Goal: Transaction & Acquisition: Purchase product/service

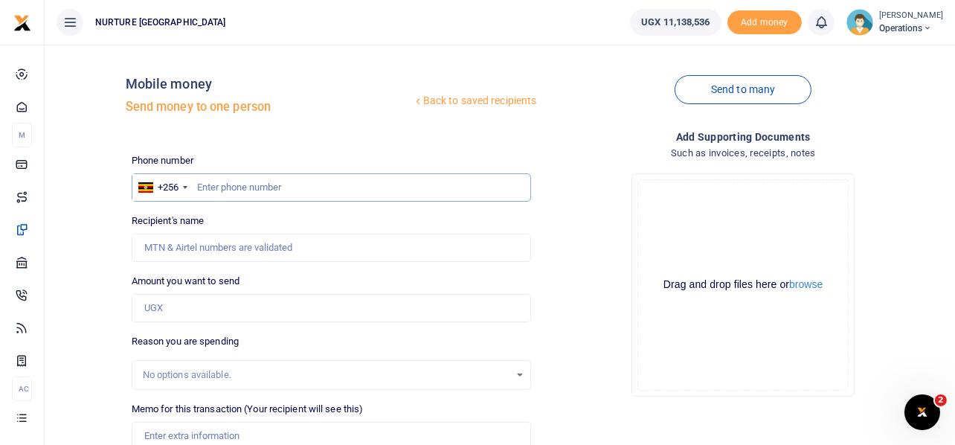
click at [303, 181] on input "text" at bounding box center [332, 187] width 400 height 28
type input "773857244"
type input "[PERSON_NAME]"
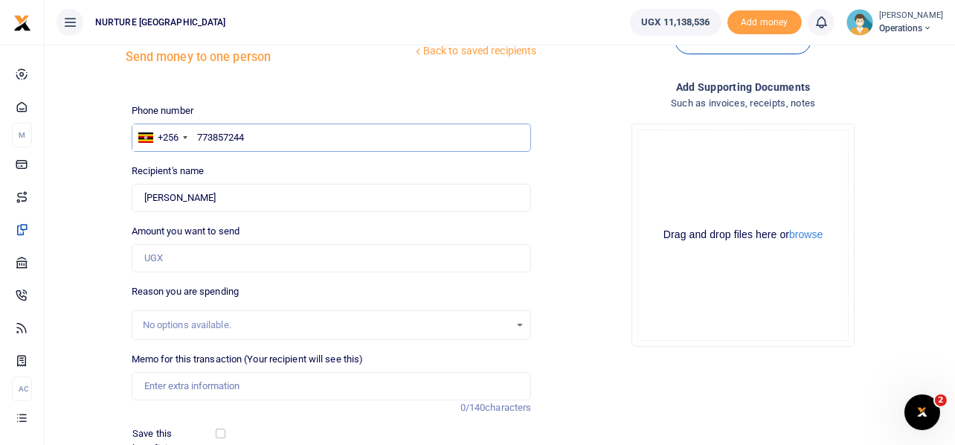
scroll to position [74, 0]
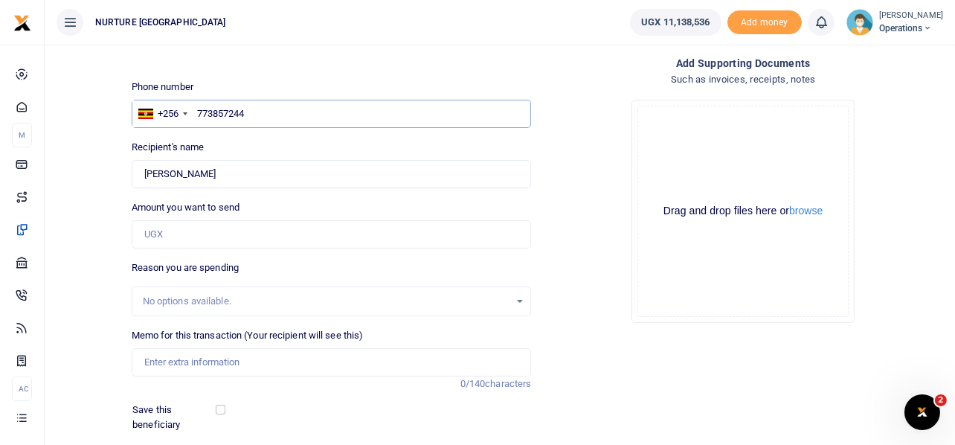
type input "773857244"
click at [230, 238] on input "Amount you want to send" at bounding box center [332, 234] width 400 height 28
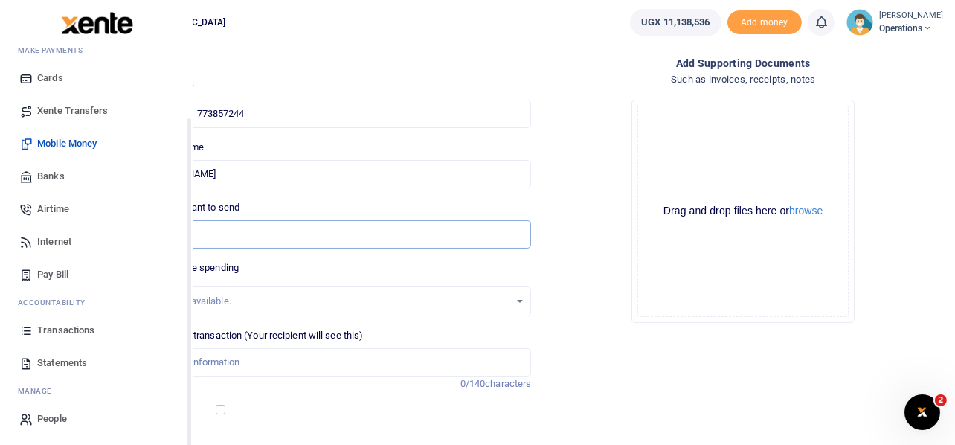
scroll to position [85, 0]
click at [74, 325] on span "Transactions" at bounding box center [65, 328] width 57 height 15
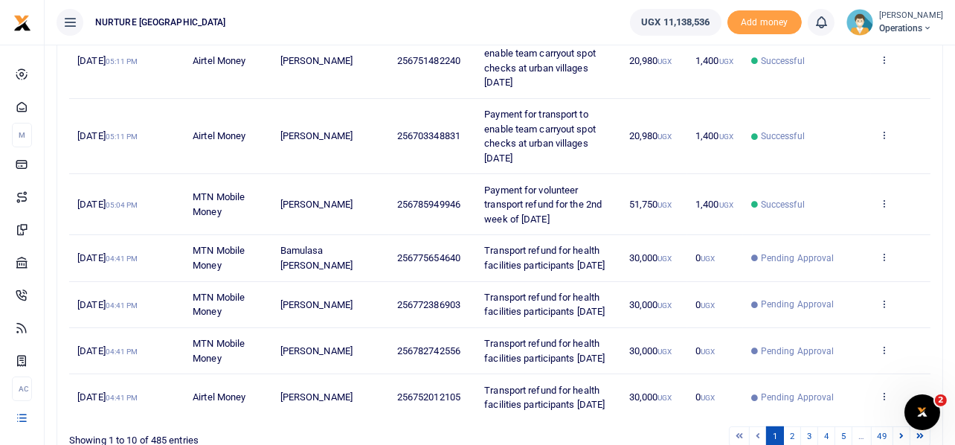
scroll to position [542, 0]
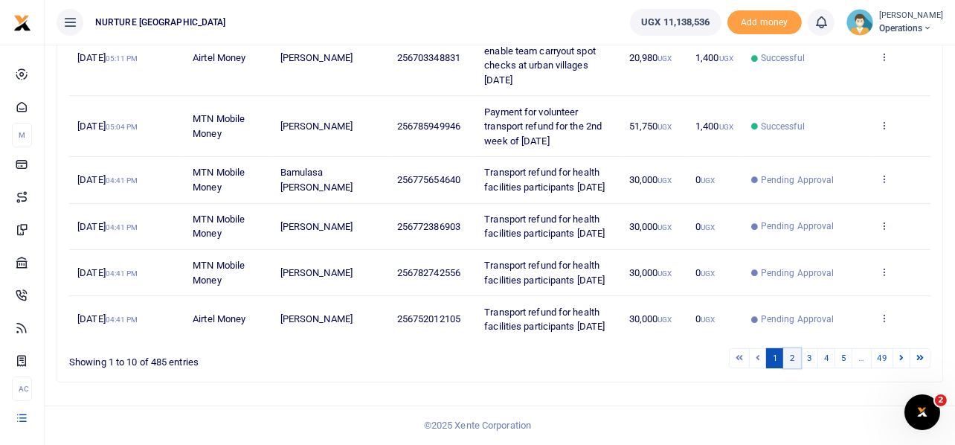
click at [795, 361] on link "2" at bounding box center [792, 358] width 18 height 20
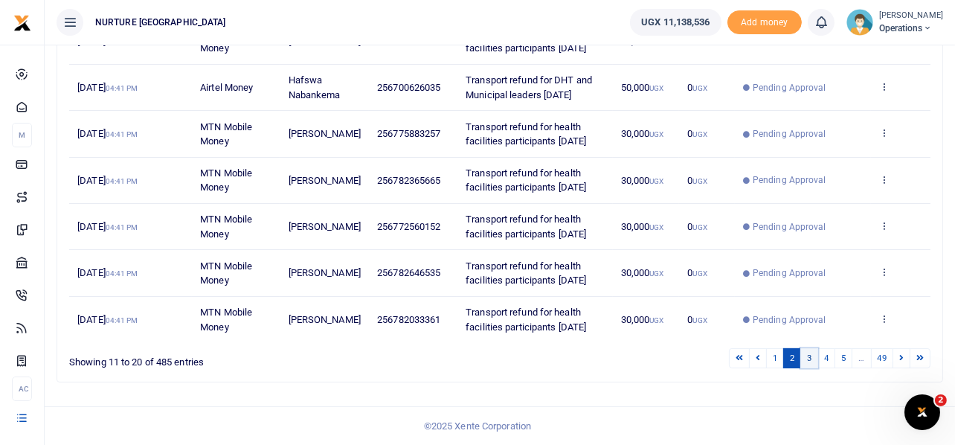
click at [812, 357] on link "3" at bounding box center [809, 358] width 18 height 20
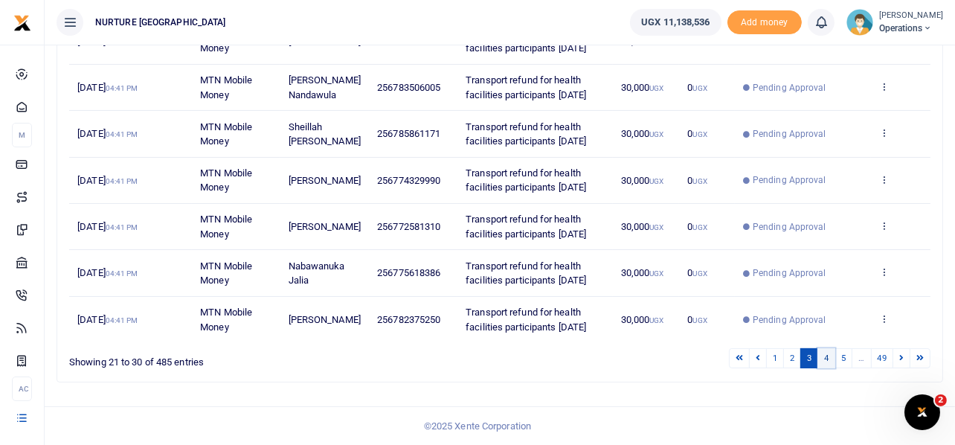
click at [824, 358] on link "4" at bounding box center [826, 358] width 18 height 20
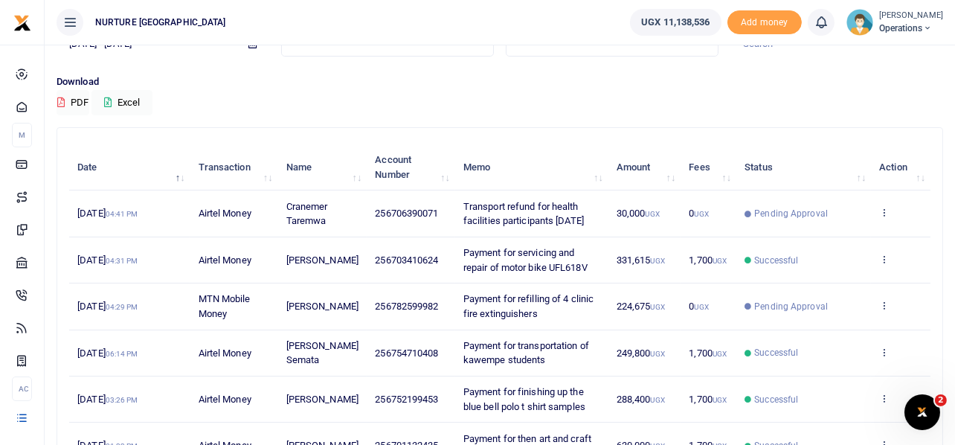
scroll to position [113, 0]
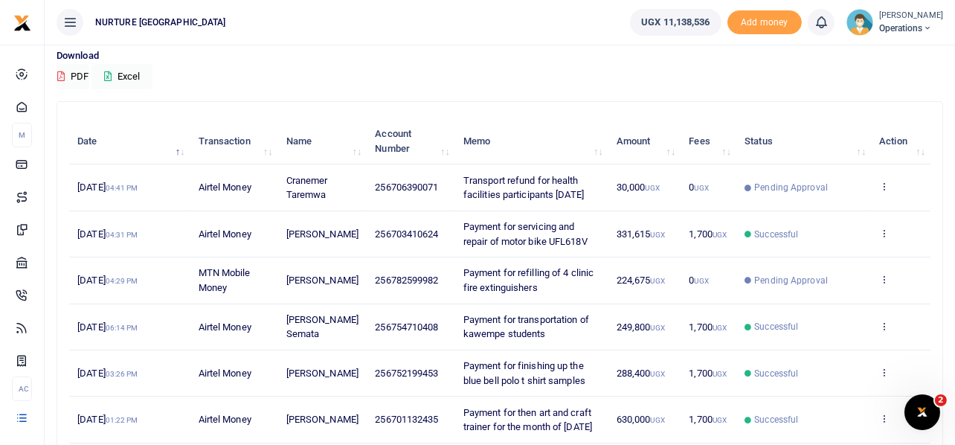
drag, startPoint x: 517, startPoint y: 298, endPoint x: 506, endPoint y: 297, distance: 11.2
click at [506, 293] on span "Payment for refilling of 4 clinic fire extinguishers" at bounding box center [528, 280] width 130 height 26
drag, startPoint x: 528, startPoint y: 301, endPoint x: 452, endPoint y: 283, distance: 77.9
click at [455, 283] on td "Payment for refilling of 4 clinic fire extinguishers" at bounding box center [531, 280] width 153 height 46
copy span "Payment for refilling of 4 clinic fire extinguishers"
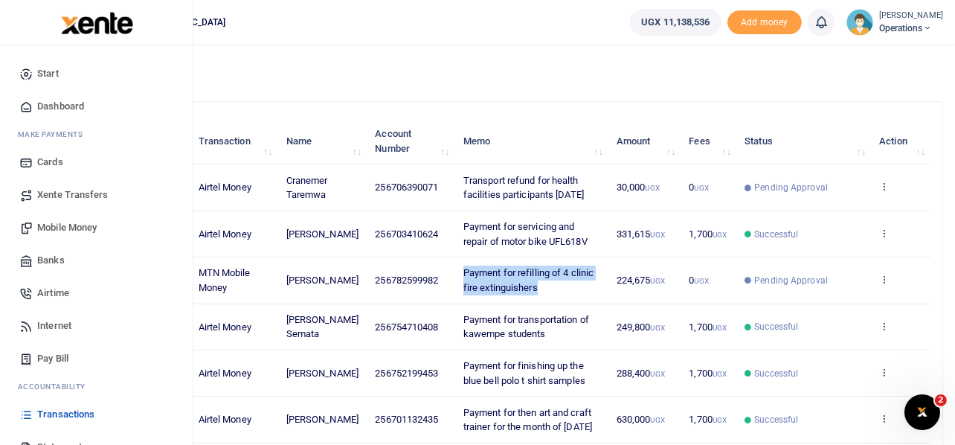
click at [71, 224] on span "Mobile Money" at bounding box center [66, 227] width 59 height 15
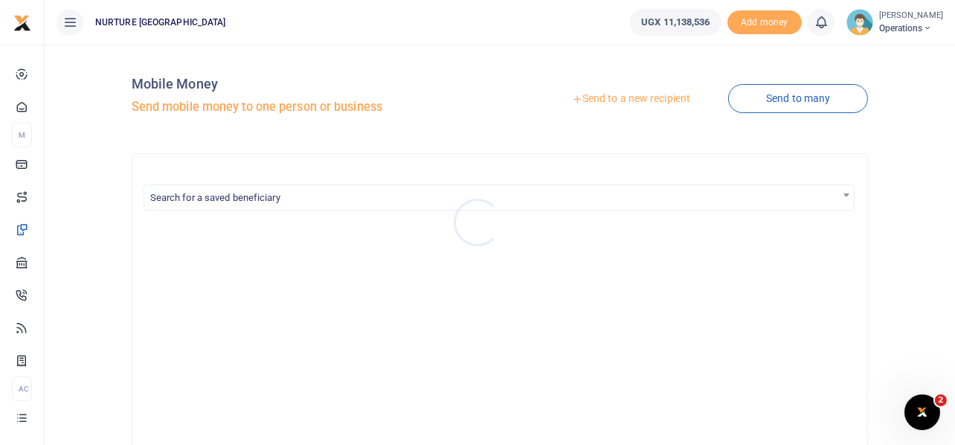
click at [598, 95] on div at bounding box center [477, 222] width 955 height 445
click at [598, 95] on link "Send to a new recipient" at bounding box center [631, 98] width 194 height 27
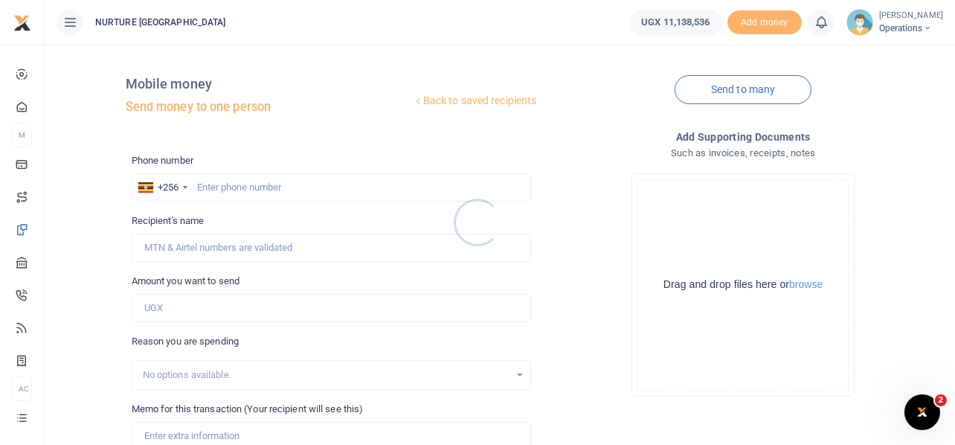
click at [279, 186] on div at bounding box center [477, 222] width 955 height 445
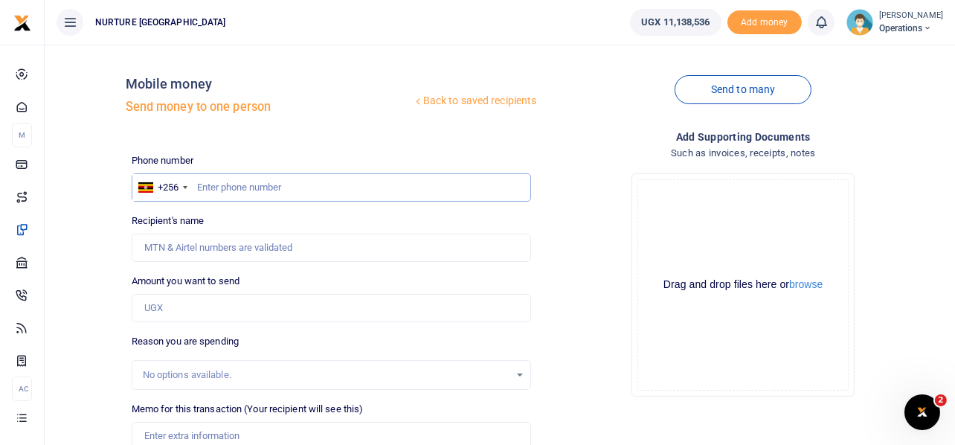
click at [279, 186] on input "text" at bounding box center [332, 187] width 400 height 28
type input "773857244"
type input "[PERSON_NAME]"
type input "773857244"
click at [259, 307] on input "Amount you want to send" at bounding box center [332, 308] width 400 height 28
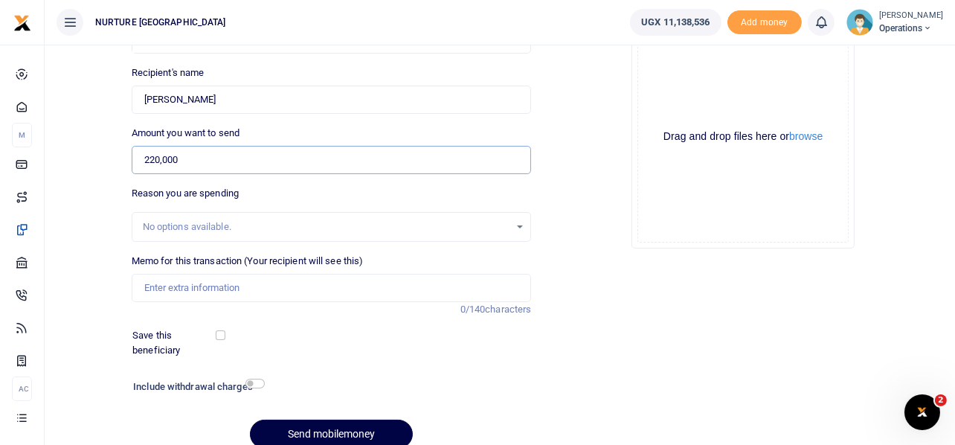
scroll to position [213, 0]
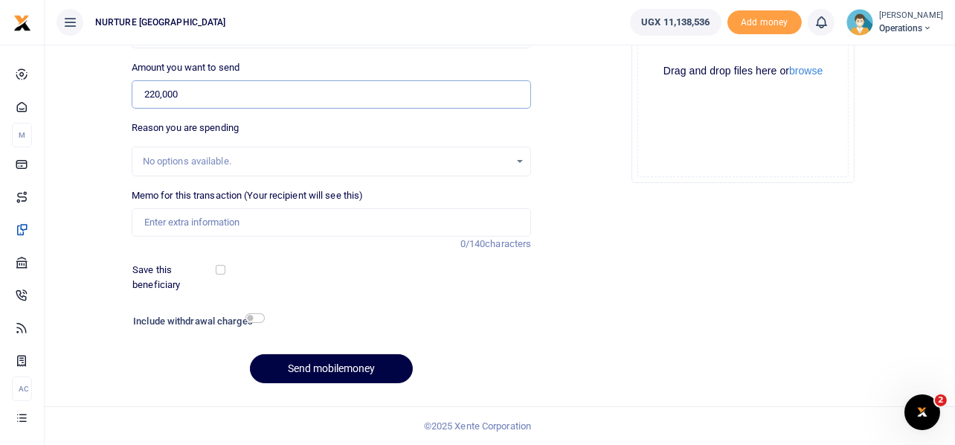
type input "220,000"
click at [205, 216] on input "Memo for this transaction (Your recipient will see this)" at bounding box center [332, 222] width 400 height 28
paste input "Payment for refilling of 4 clinic fire extinguishers"
type input "Payment for refilling of 4 clinic fire extinguishers"
click at [255, 317] on input "checkbox" at bounding box center [254, 318] width 19 height 10
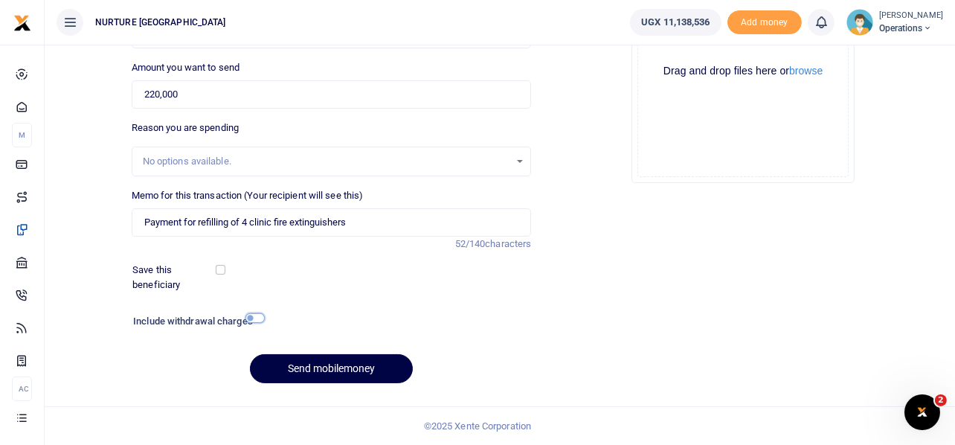
checkbox input "true"
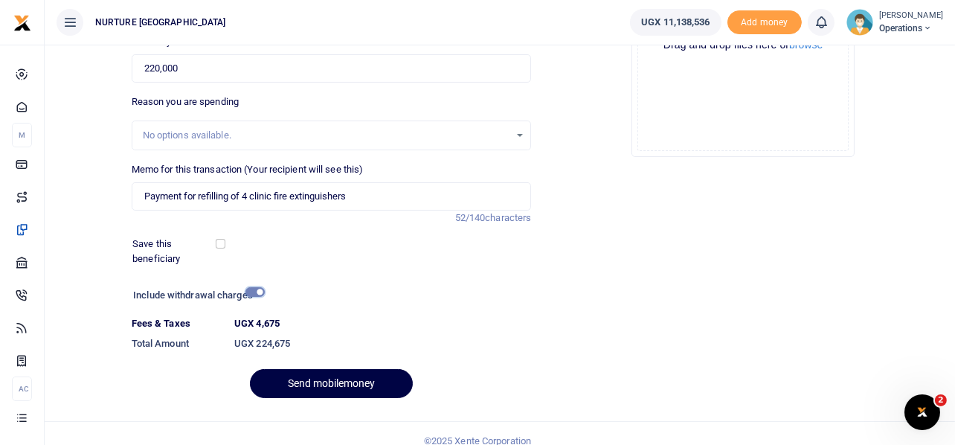
scroll to position [254, 0]
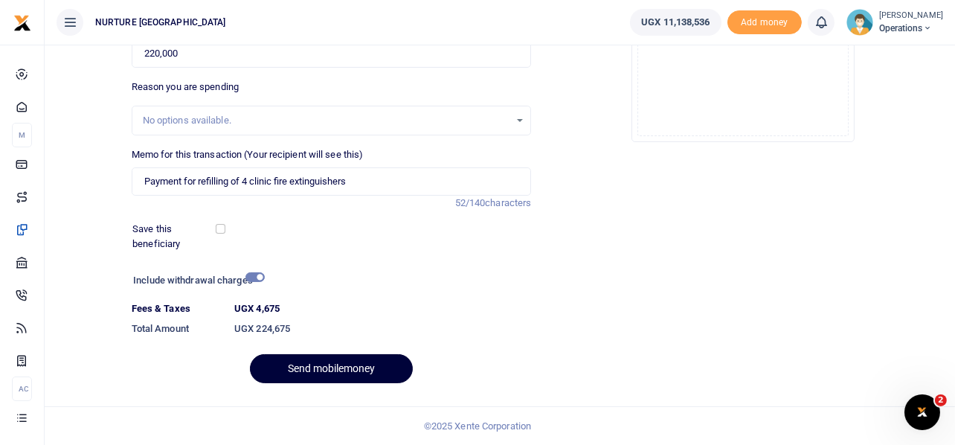
click at [343, 367] on button "Send mobilemoney" at bounding box center [331, 368] width 163 height 29
